Goal: Obtain resource: Obtain resource

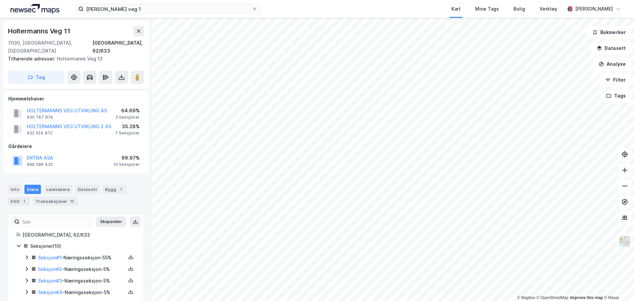
scroll to position [73, 0]
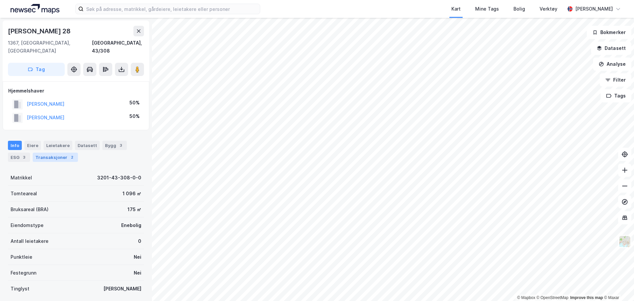
click at [54, 152] on div "Transaksjoner 2" at bounding box center [55, 156] width 45 height 9
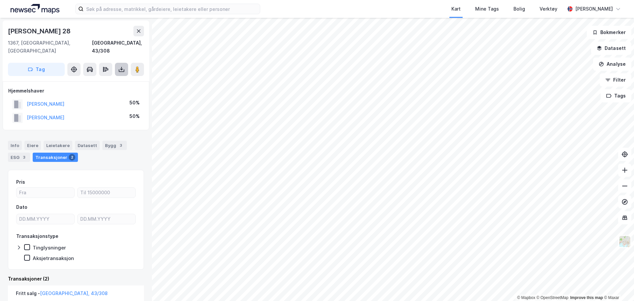
click at [123, 66] on icon at bounding box center [121, 69] width 7 height 7
click at [110, 77] on div "Last ned grunnbok" at bounding box center [93, 82] width 70 height 11
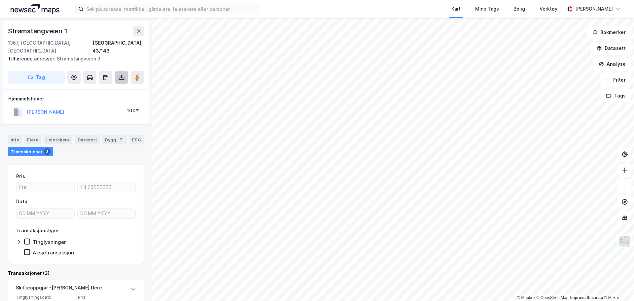
click at [124, 77] on icon at bounding box center [122, 78] width 6 height 3
click at [115, 85] on div "Last ned grunnbok" at bounding box center [93, 90] width 70 height 11
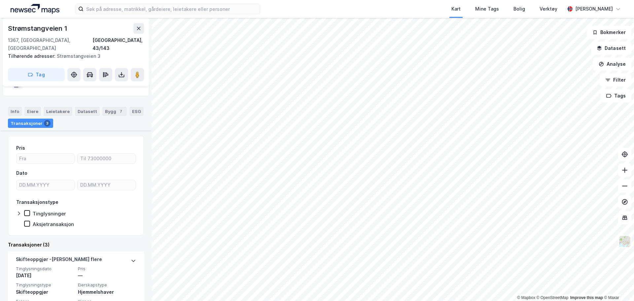
scroll to position [66, 0]
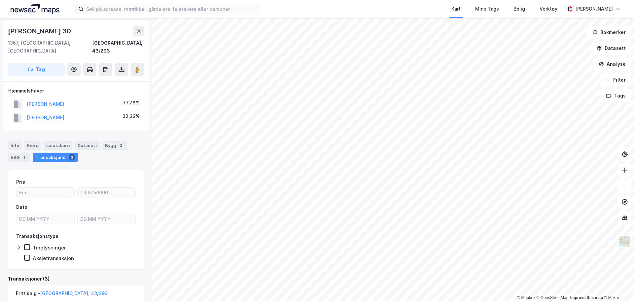
scroll to position [99, 0]
